Goal: Task Accomplishment & Management: Use online tool/utility

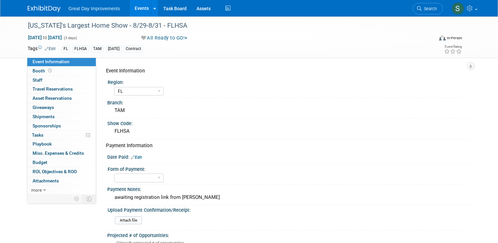
select select "FL"
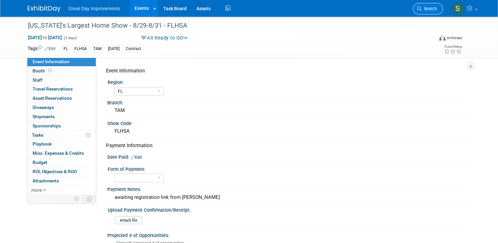
click at [430, 12] on link "Search" at bounding box center [427, 9] width 30 height 12
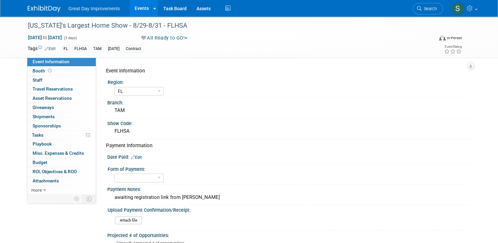
click at [51, 5] on link at bounding box center [48, 5] width 41 height 5
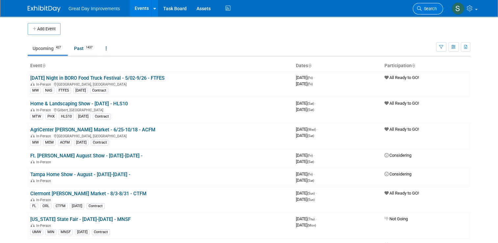
click at [421, 10] on icon at bounding box center [419, 8] width 5 height 5
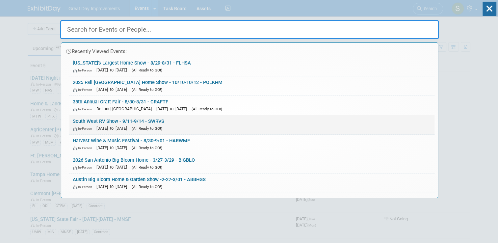
click at [234, 122] on link "South West RV Show - 9/11-9/14 - SWRVS In-Person [DATE] to [DATE] (All Ready to…" at bounding box center [251, 124] width 365 height 19
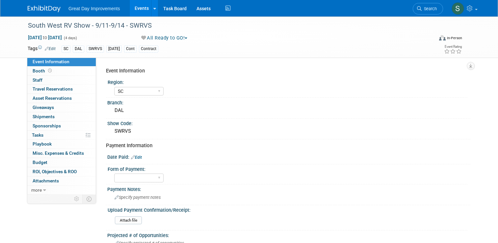
select select "SC"
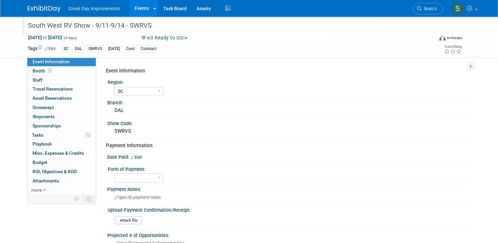
click at [69, 23] on div "South West RV Show - 9/11-9/14 - SWRVS" at bounding box center [225, 26] width 399 height 12
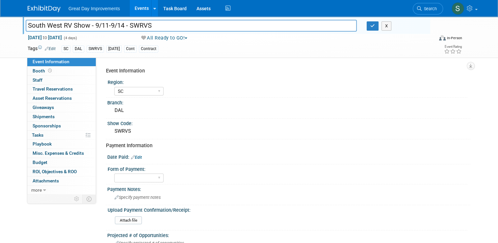
drag, startPoint x: 86, startPoint y: 26, endPoint x: 24, endPoint y: 23, distance: 61.3
click at [26, 23] on input "South West RV Show - 9/11-9/14 - SWRVS" at bounding box center [191, 26] width 331 height 12
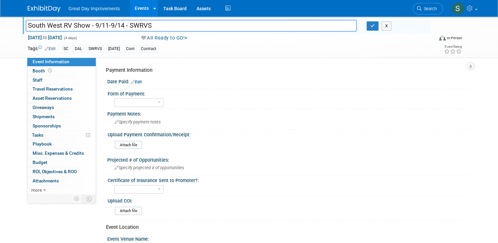
scroll to position [79, 0]
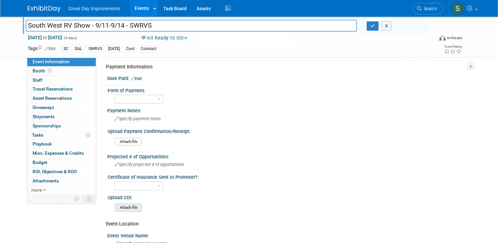
click at [125, 206] on input "file" at bounding box center [96, 208] width 89 height 8
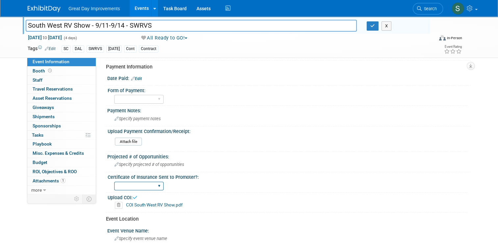
click at [157, 183] on select "Yes No Not Required" at bounding box center [138, 186] width 49 height 9
click at [114, 182] on select "Yes No Not Required" at bounding box center [138, 186] width 49 height 9
drag, startPoint x: 157, startPoint y: 185, endPoint x: 138, endPoint y: 202, distance: 25.6
click at [138, 202] on div "Event Information Region: GC MA MW MTW NE NEW OV PL PNW SA SE SC UMW FL Branch:…" at bounding box center [285, 162] width 359 height 352
select select "Yes"
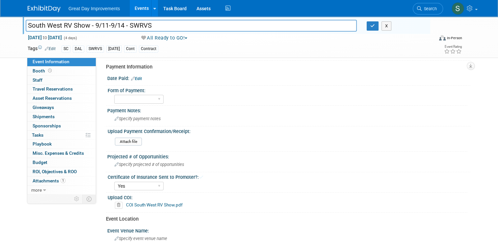
click at [114, 182] on select "Yes No Not Required" at bounding box center [138, 186] width 49 height 9
click at [374, 26] on icon "button" at bounding box center [372, 26] width 5 height 4
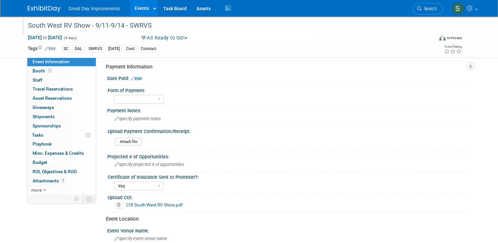
click at [33, 9] on img at bounding box center [44, 9] width 33 height 7
